Goal: Find specific page/section: Find specific page/section

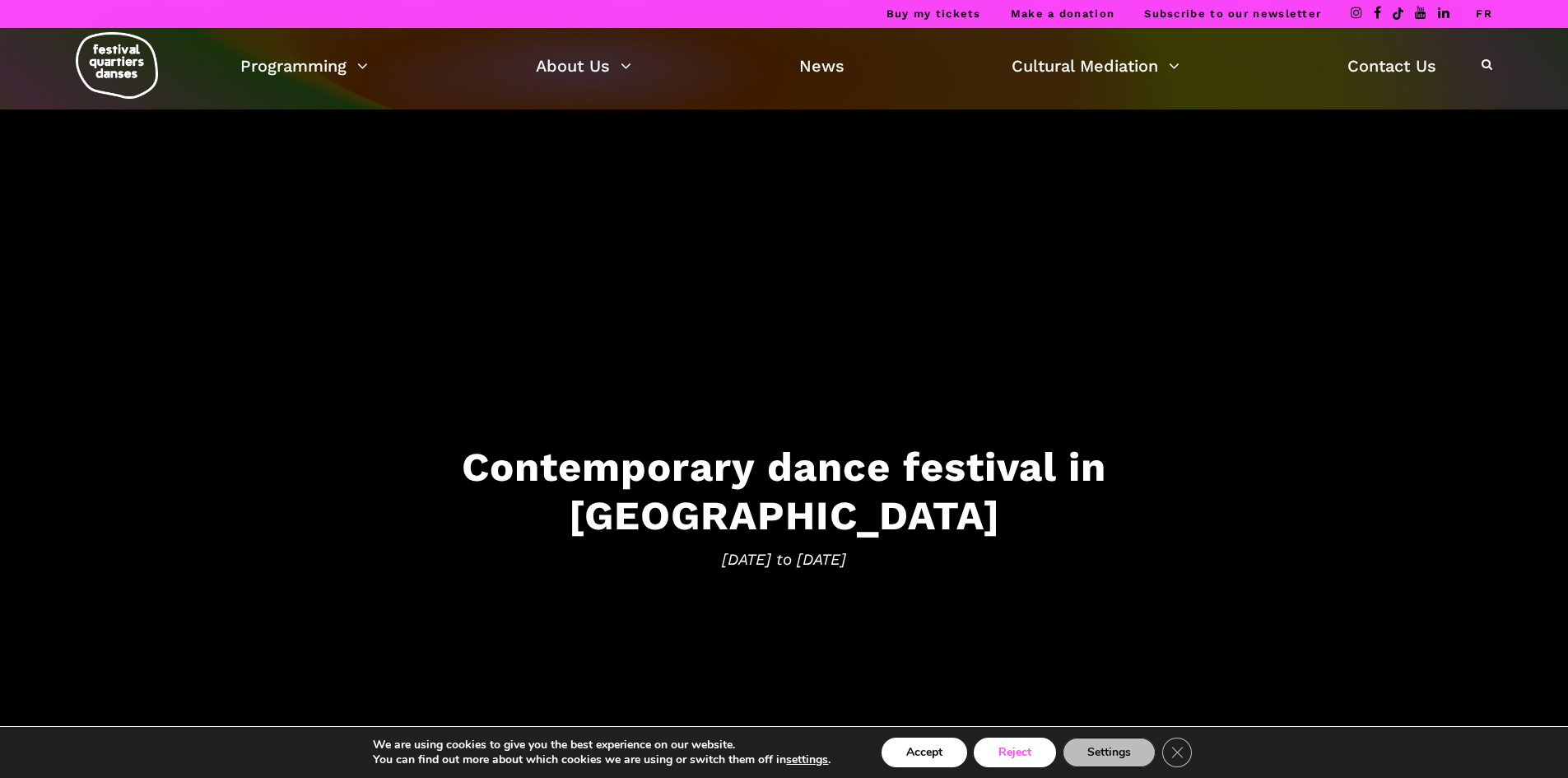
click at [998, 748] on button "Reject" at bounding box center [1014, 753] width 82 height 30
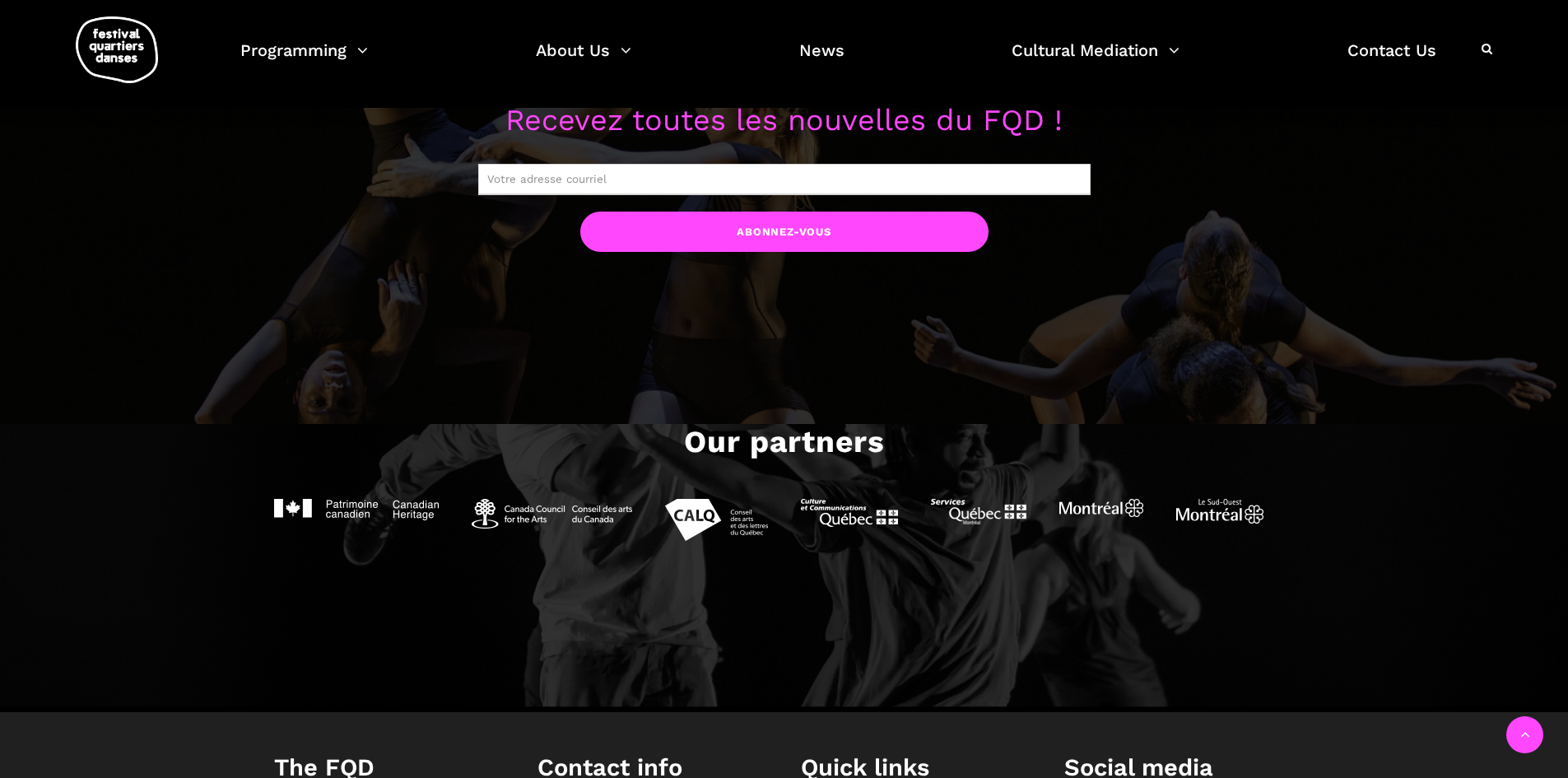
scroll to position [2014, 0]
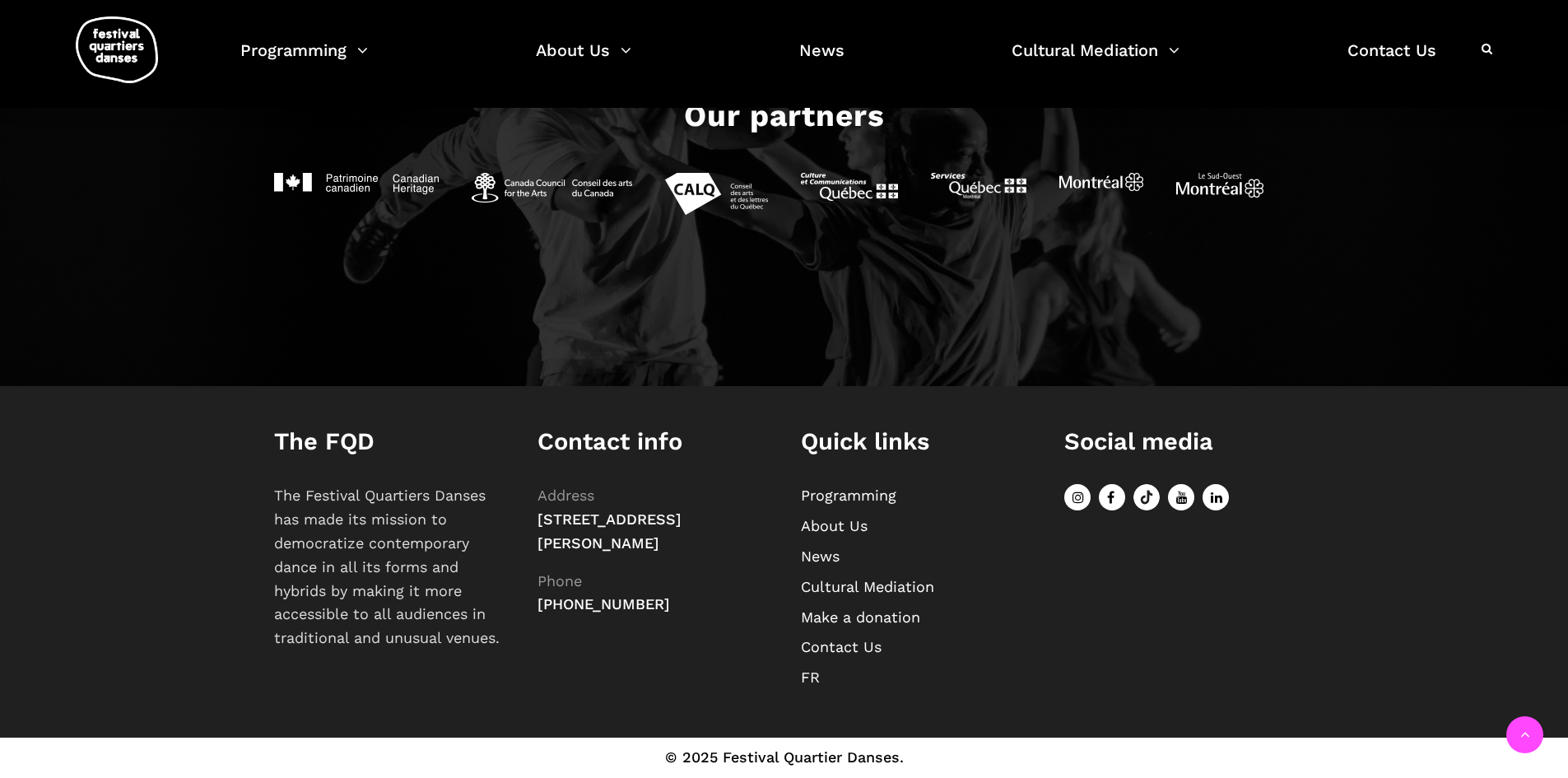
click at [817, 683] on link "FR" at bounding box center [811, 677] width 19 height 17
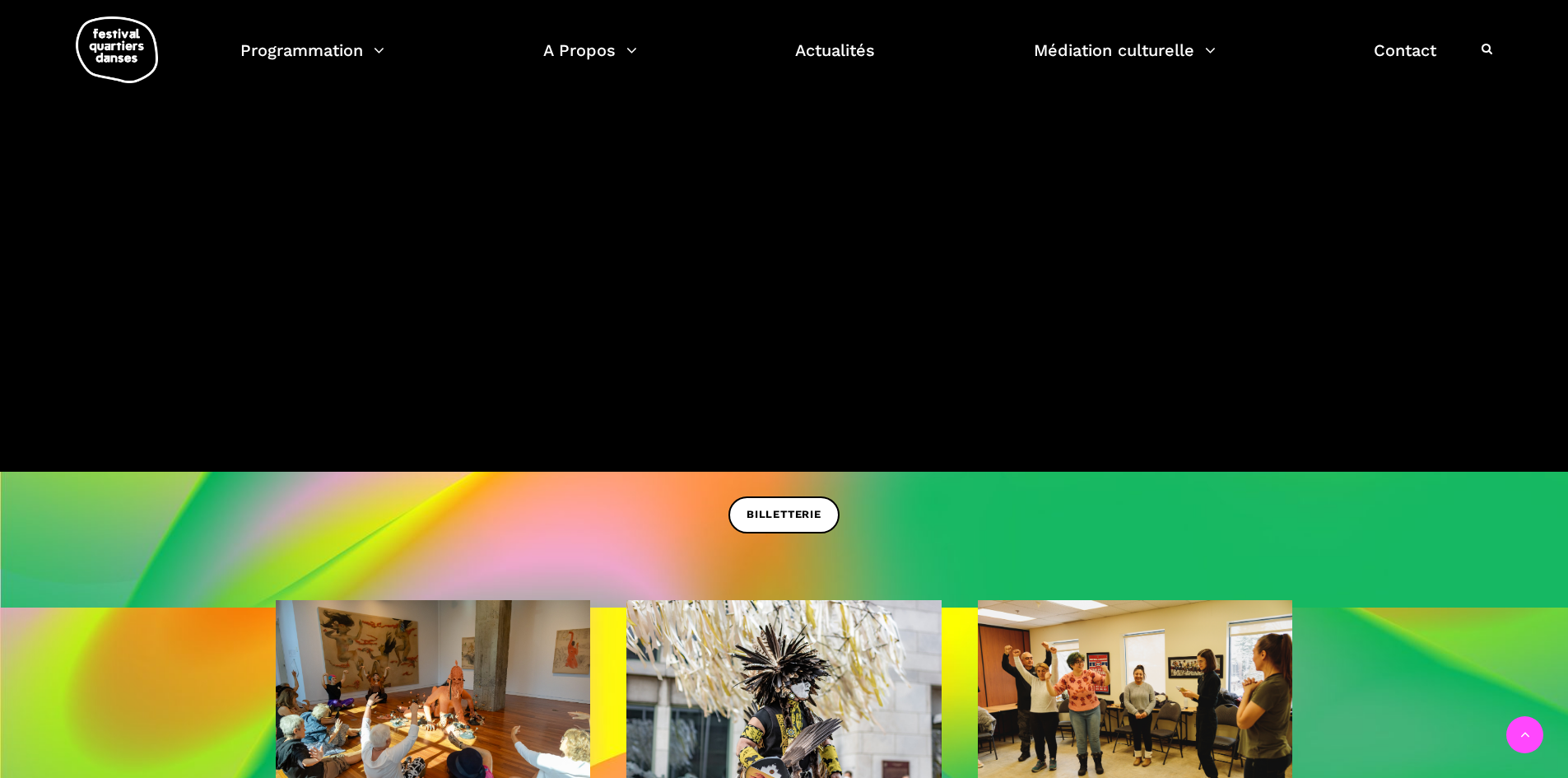
scroll to position [411, 0]
click at [1487, 59] on div at bounding box center [1487, 49] width 11 height 21
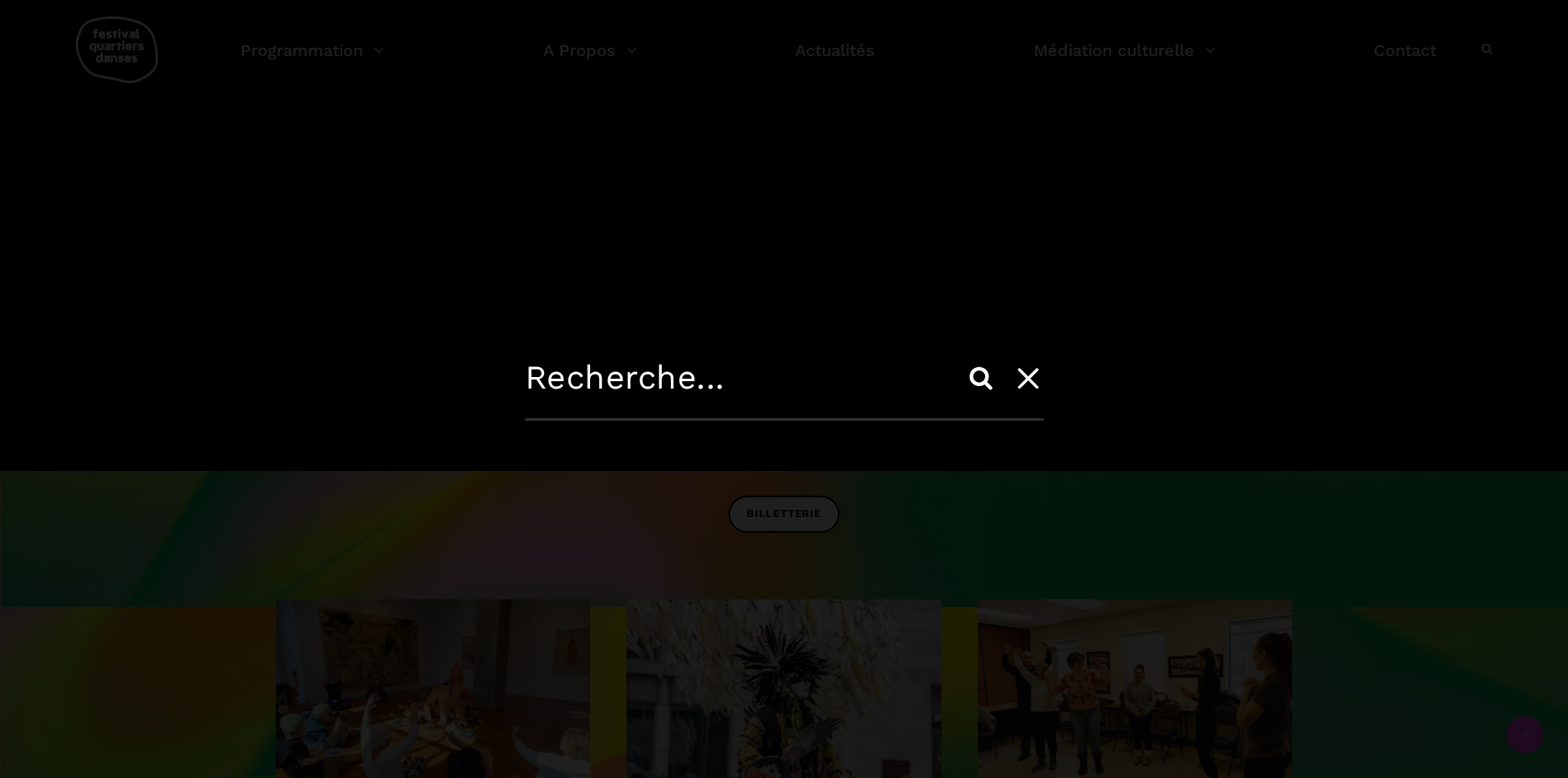
click at [689, 358] on input "text" at bounding box center [784, 389] width 518 height 63
type input "zeffy"
click at [962, 358] on input "Search" at bounding box center [981, 378] width 40 height 40
